Goal: Check status: Check status

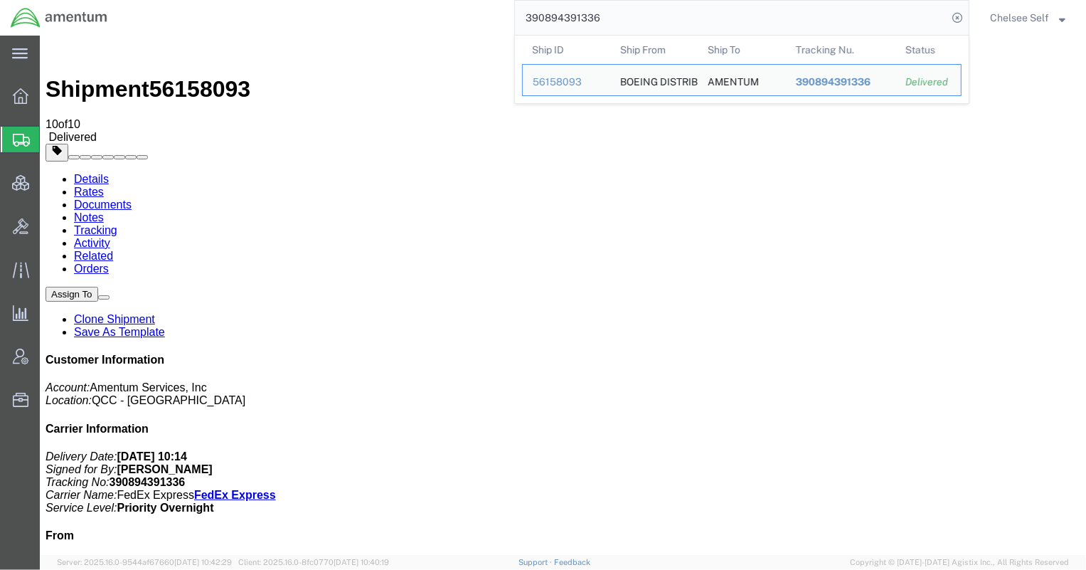
drag, startPoint x: 516, startPoint y: 25, endPoint x: 412, endPoint y: 9, distance: 105.0
click at [412, 9] on div "390894391336 Ship ID Ship From Ship To Tracking Nu. Status Ship ID 56158093 Shi…" at bounding box center [543, 18] width 851 height 36
paste input "1812465073"
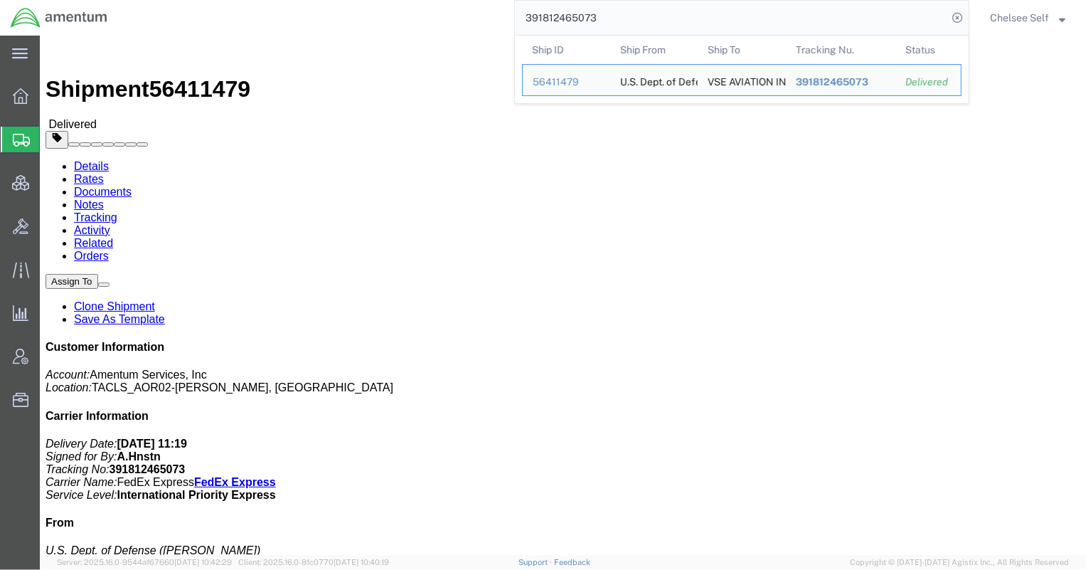
drag, startPoint x: 625, startPoint y: 14, endPoint x: 459, endPoint y: 5, distance: 166.7
click at [459, 5] on div "391812465073 Ship ID Ship From Ship To Tracking Nu. Status Ship ID 56411479 Shi…" at bounding box center [543, 18] width 851 height 36
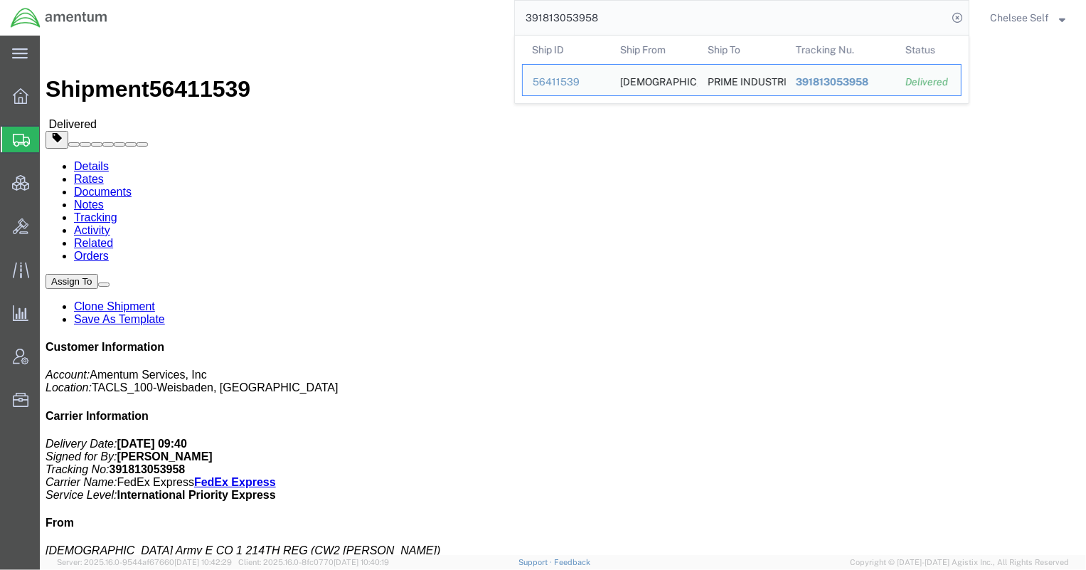
drag, startPoint x: 552, startPoint y: 12, endPoint x: 344, endPoint y: -1, distance: 208.1
click at [344, 0] on html "main_menu Created with Sketch. Collapse Menu Overview Shipments Shipment Manage…" at bounding box center [543, 285] width 1086 height 570
paste input "5225040892"
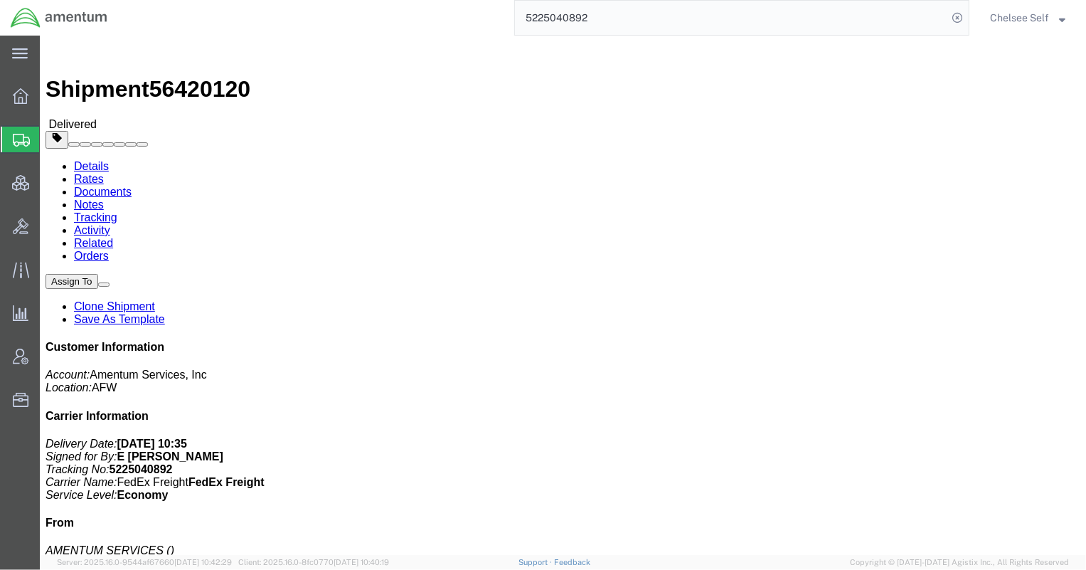
drag, startPoint x: 644, startPoint y: 18, endPoint x: 351, endPoint y: -14, distance: 294.9
click at [351, 0] on html "main_menu Created with Sketch. Collapse Menu Overview Shipments Shipment Manage…" at bounding box center [543, 285] width 1086 height 570
paste input "4688939426"
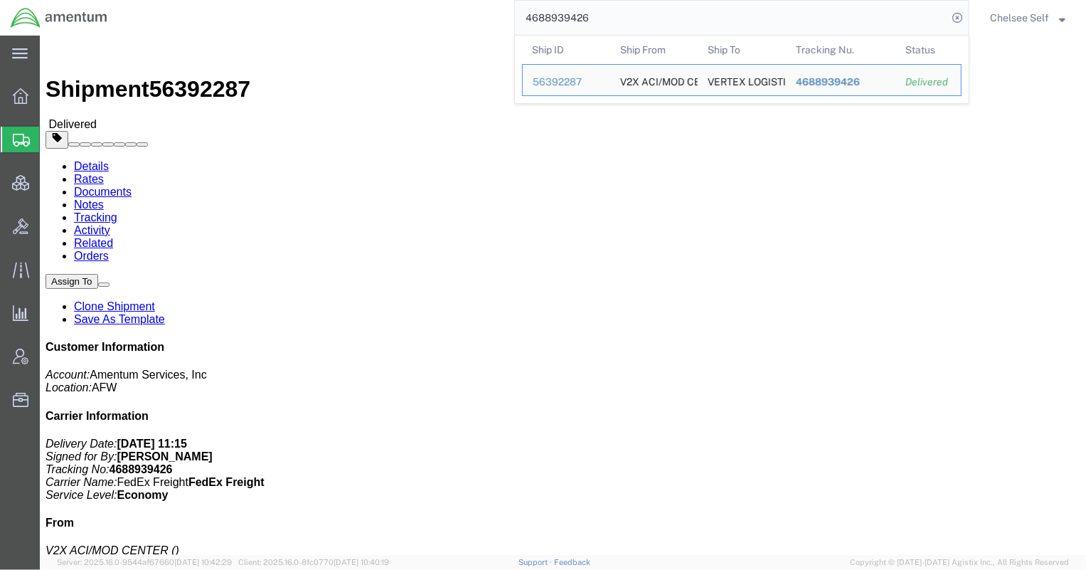
drag, startPoint x: 704, startPoint y: 21, endPoint x: 370, endPoint y: -1, distance: 335.1
click at [370, 0] on html "main_menu Created with Sketch. Collapse Menu Overview Shipments Shipment Manage…" at bounding box center [543, 285] width 1086 height 570
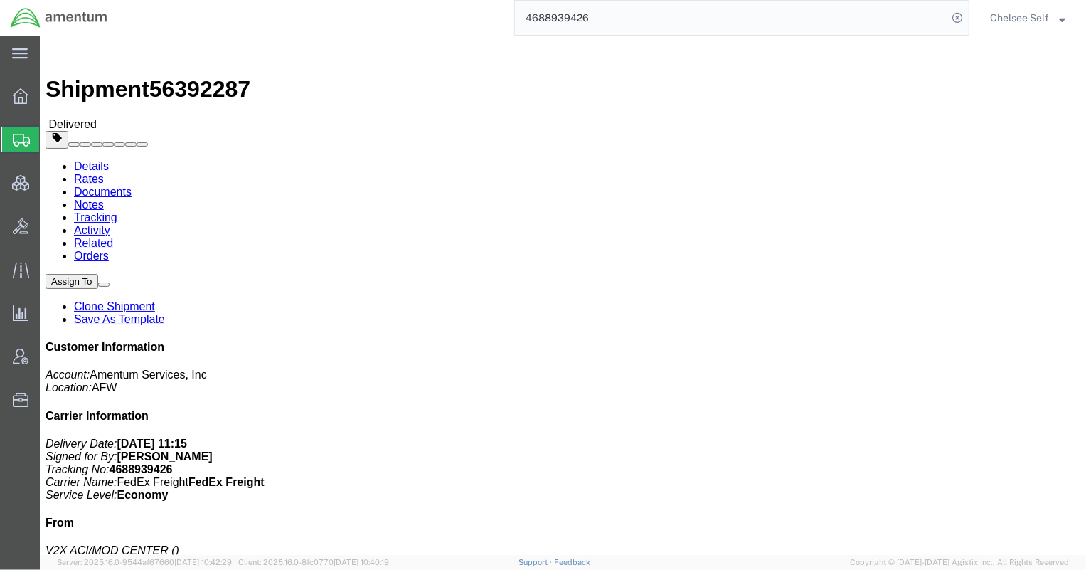
paste input "391873616267"
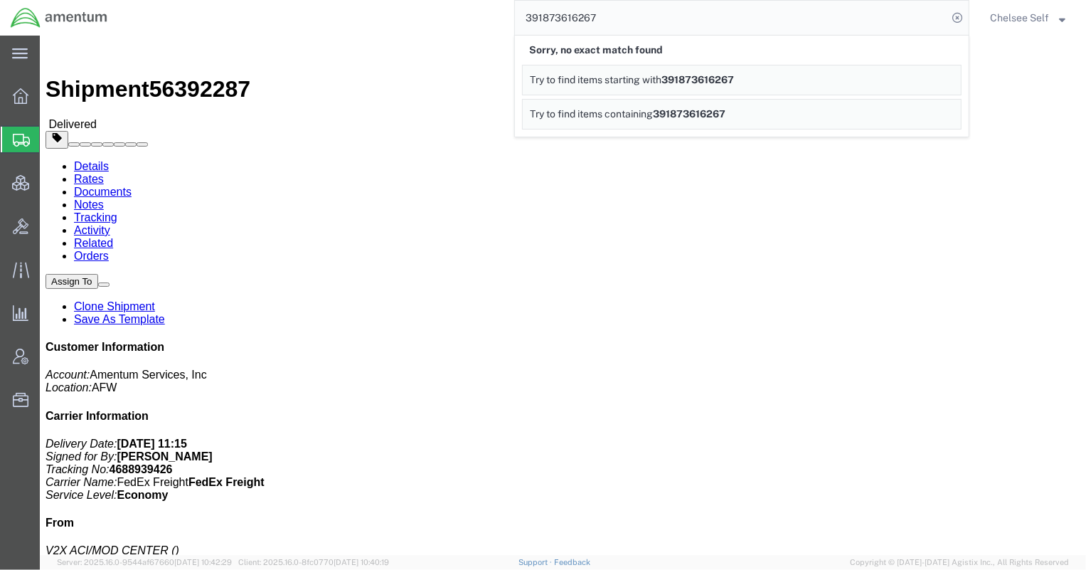
drag, startPoint x: 634, startPoint y: 10, endPoint x: 450, endPoint y: -28, distance: 187.5
click at [450, 0] on html "main_menu Created with Sketch. Collapse Menu Overview Shipments Shipment Manage…" at bounding box center [543, 285] width 1086 height 570
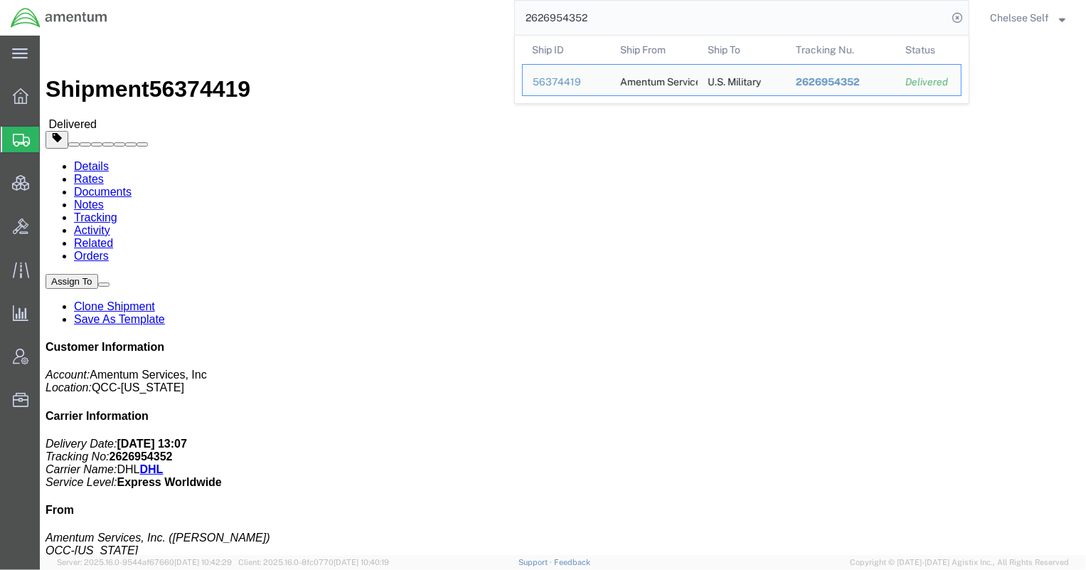
drag, startPoint x: 552, startPoint y: 19, endPoint x: 421, endPoint y: 12, distance: 131.1
click at [421, 12] on div "2626954352 Ship ID Ship From Ship To Tracking Nu. Status Ship ID 56374419 Ship …" at bounding box center [543, 18] width 851 height 36
drag, startPoint x: 621, startPoint y: 21, endPoint x: 351, endPoint y: 2, distance: 270.9
click at [368, 11] on div "2617713372 Ship ID Ship From Ship To Tracking Nu. Status Ship ID 56427258 Ship …" at bounding box center [543, 18] width 851 height 36
paste input "56398111"
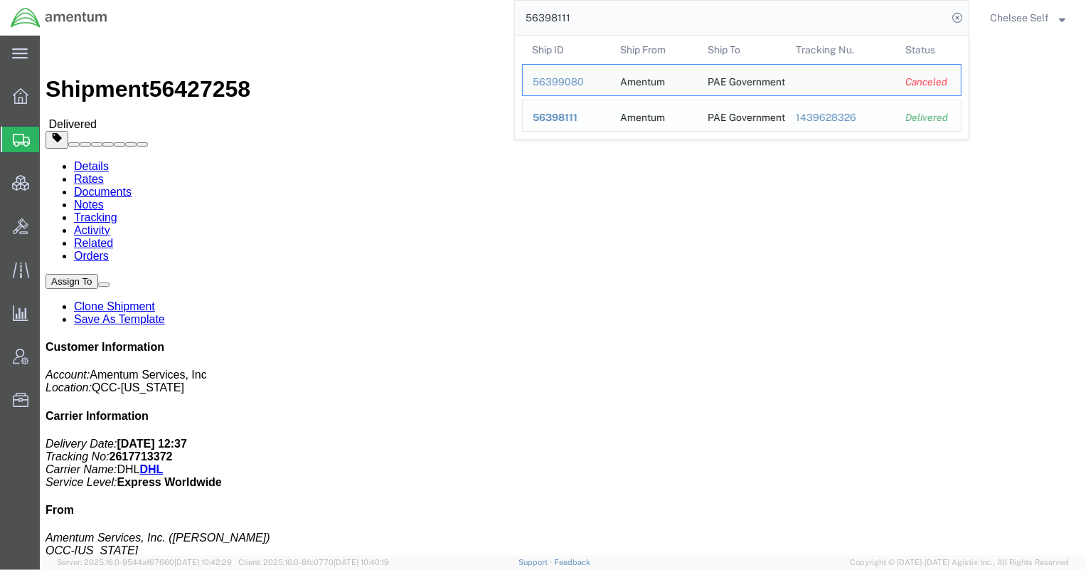
click at [811, 118] on div "1439628326" at bounding box center [841, 117] width 90 height 15
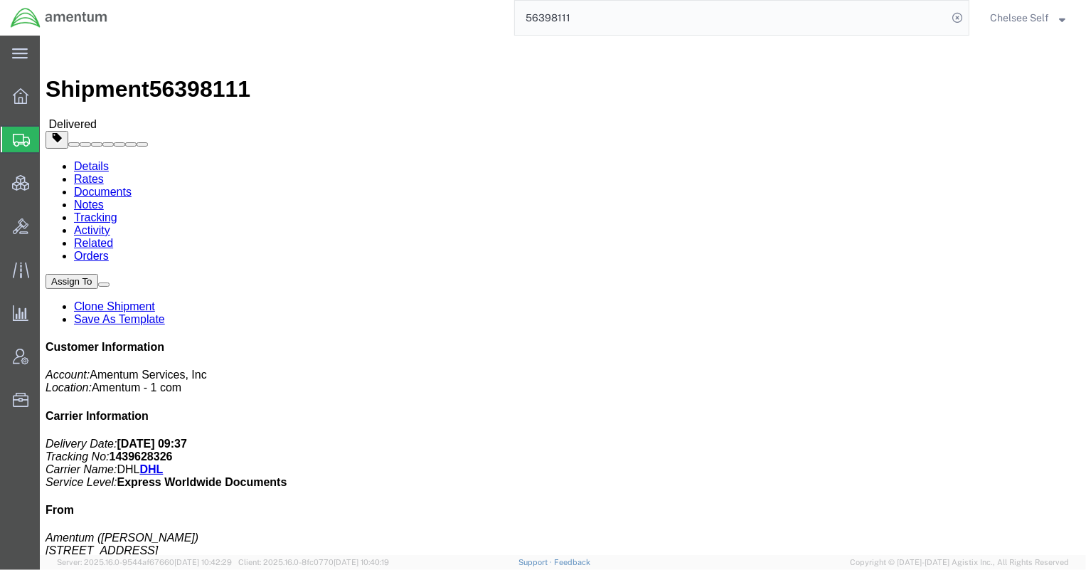
drag, startPoint x: 586, startPoint y: 167, endPoint x: 723, endPoint y: 165, distance: 136.6
click p "Shipment Id Number: [DOMAIN_NAME] Department: [PERSON_NAME] Customer Ref: 56398…"
drag, startPoint x: 584, startPoint y: 16, endPoint x: 243, endPoint y: 1, distance: 341.0
click at [282, 7] on div "56398111" at bounding box center [543, 18] width 851 height 36
type input "9909034634"
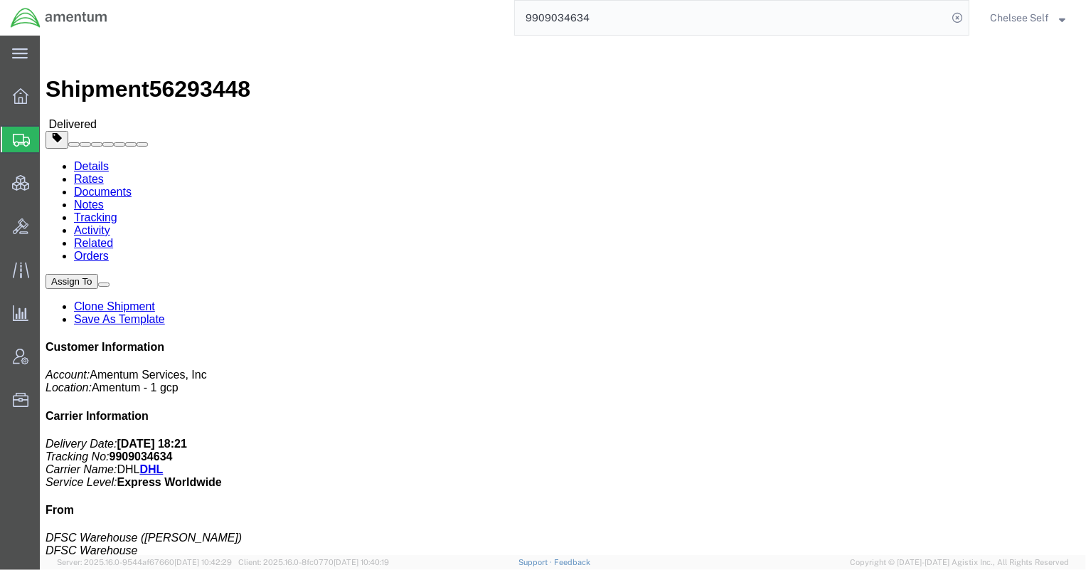
drag, startPoint x: 581, startPoint y: 167, endPoint x: 698, endPoint y: 168, distance: 117.4
click p "Project Number: 7275.3000.3.TLB.000 Shipment Id Number: 0001 Department: NEFB P…"
copy b "7275.3000.3.TLB.000"
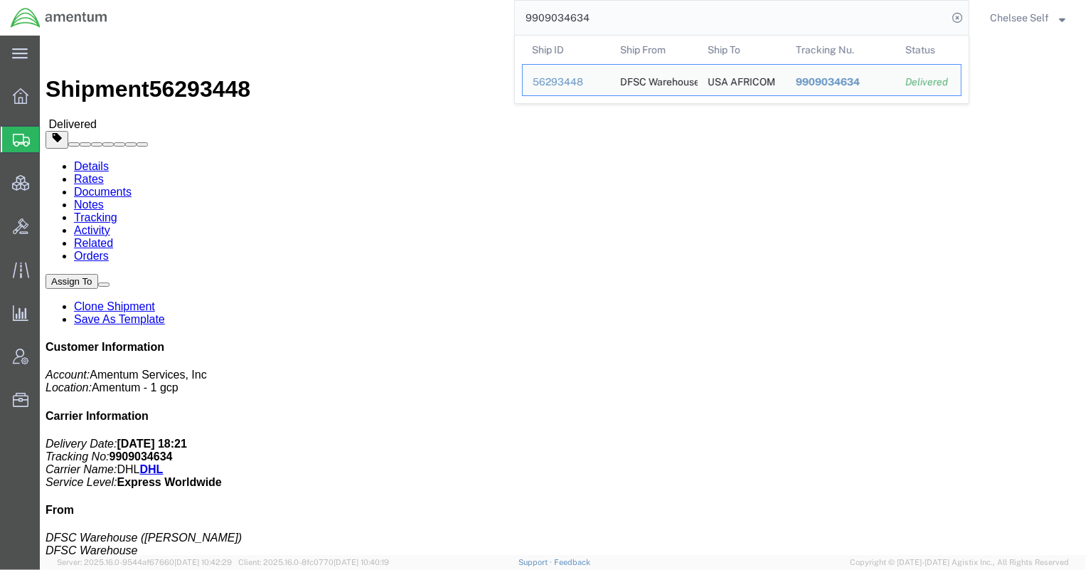
drag, startPoint x: 631, startPoint y: 27, endPoint x: 250, endPoint y: 10, distance: 380.9
click at [272, 14] on div "9909034634 Ship ID Ship From Ship To Tracking Nu. Status Ship ID 56293448 Ship …" at bounding box center [543, 18] width 851 height 36
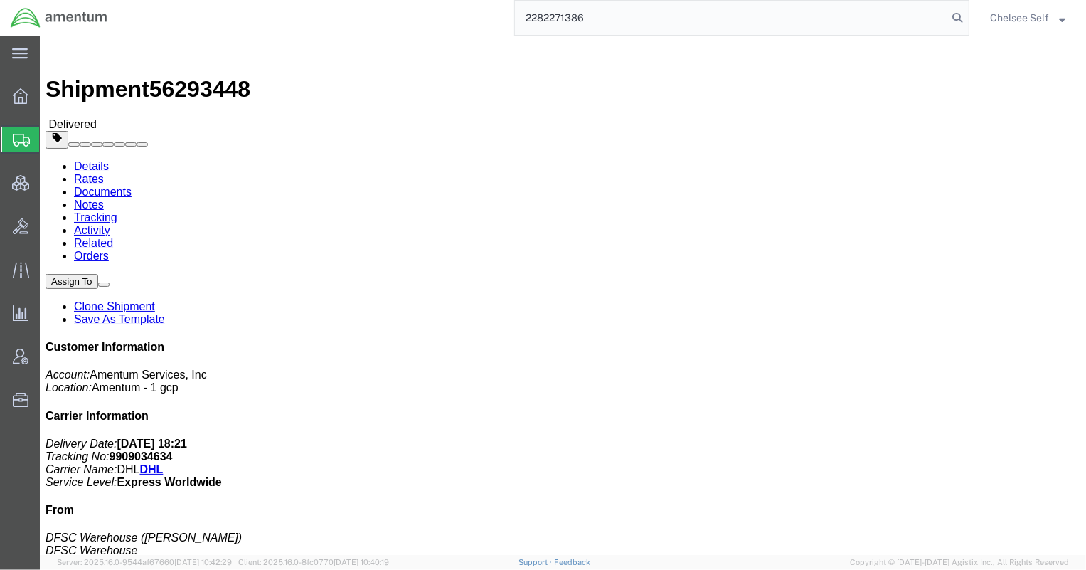
type input "2282271386"
